Goal: Transaction & Acquisition: Purchase product/service

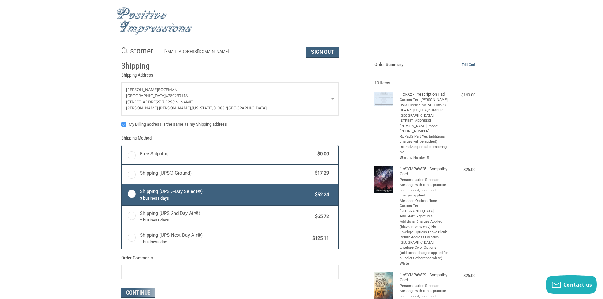
radio input "true"
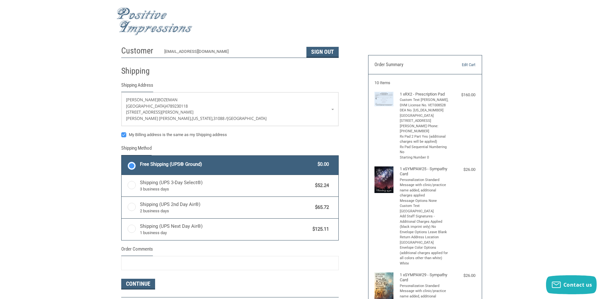
click at [163, 135] on label "My Billing address is the same as my Shipping address" at bounding box center [229, 134] width 217 height 5
click at [121, 132] on input "My Billing address is the same as my Shipping address" at bounding box center [121, 132] width 0 height 0
checkbox input "false"
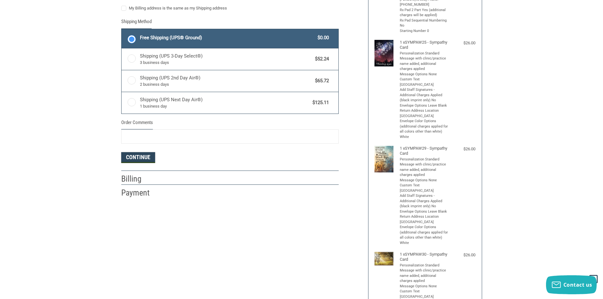
click at [125, 155] on button "Continue" at bounding box center [138, 157] width 34 height 11
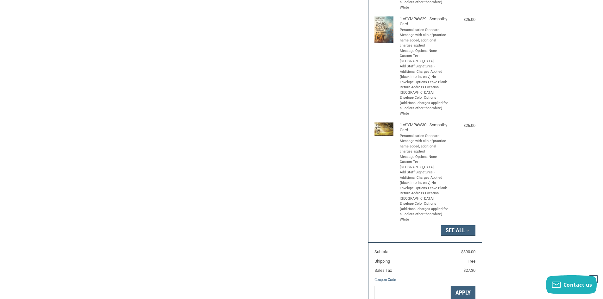
select select "US"
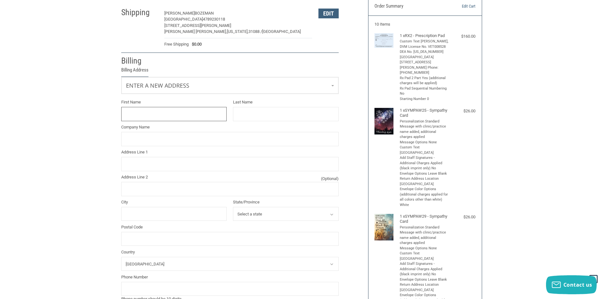
scroll to position [52, 0]
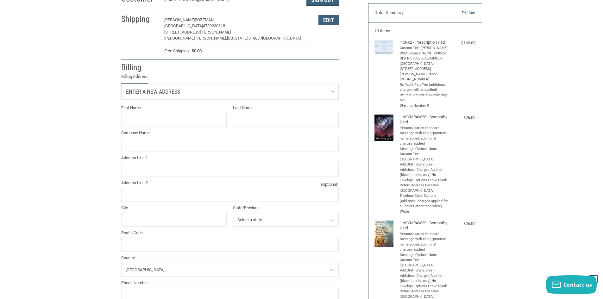
click at [177, 95] on span "Enter a new address" at bounding box center [153, 91] width 54 height 7
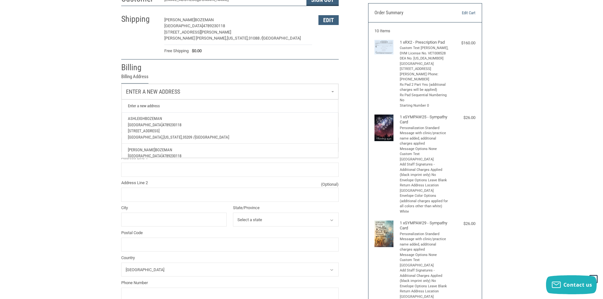
click at [162, 123] on span "[GEOGRAPHIC_DATA]" at bounding box center [145, 124] width 34 height 5
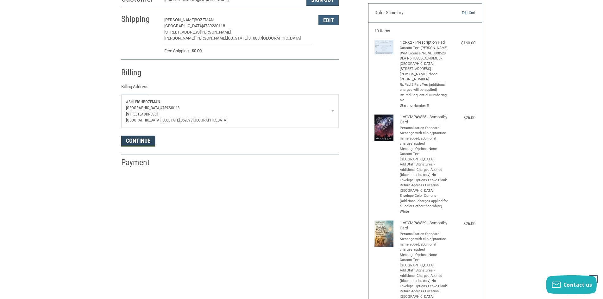
click at [152, 143] on button "Continue" at bounding box center [138, 141] width 34 height 11
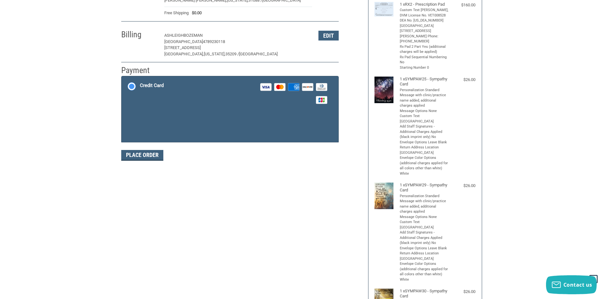
scroll to position [93, 0]
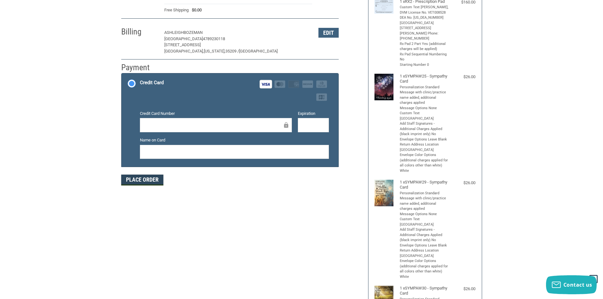
click at [147, 185] on button "Place Order" at bounding box center [142, 180] width 42 height 11
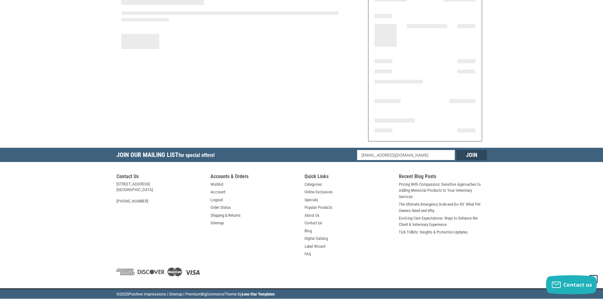
scroll to position [65, 0]
